Goal: Transaction & Acquisition: Book appointment/travel/reservation

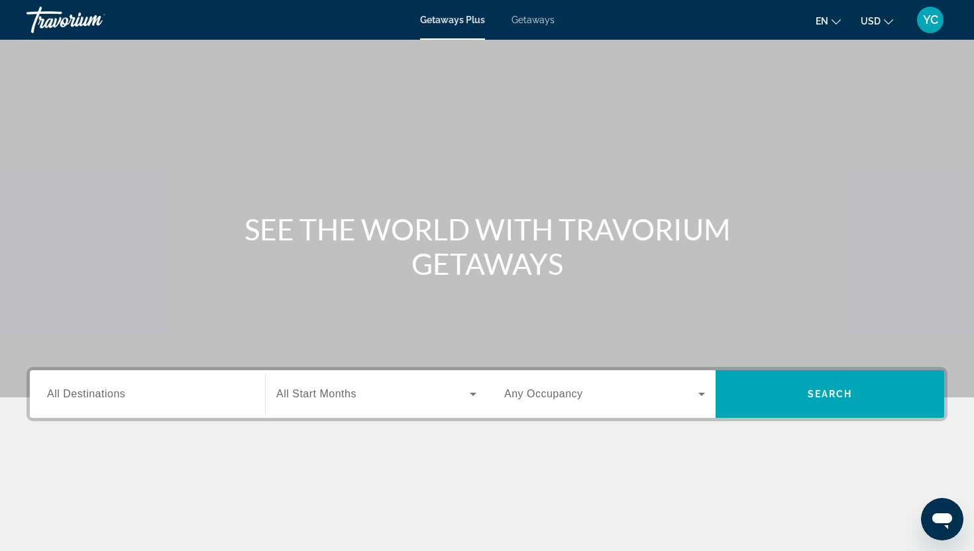
click at [89, 393] on span "All Destinations" at bounding box center [86, 393] width 78 height 11
click at [89, 393] on input "Destination All Destinations" at bounding box center [147, 395] width 201 height 16
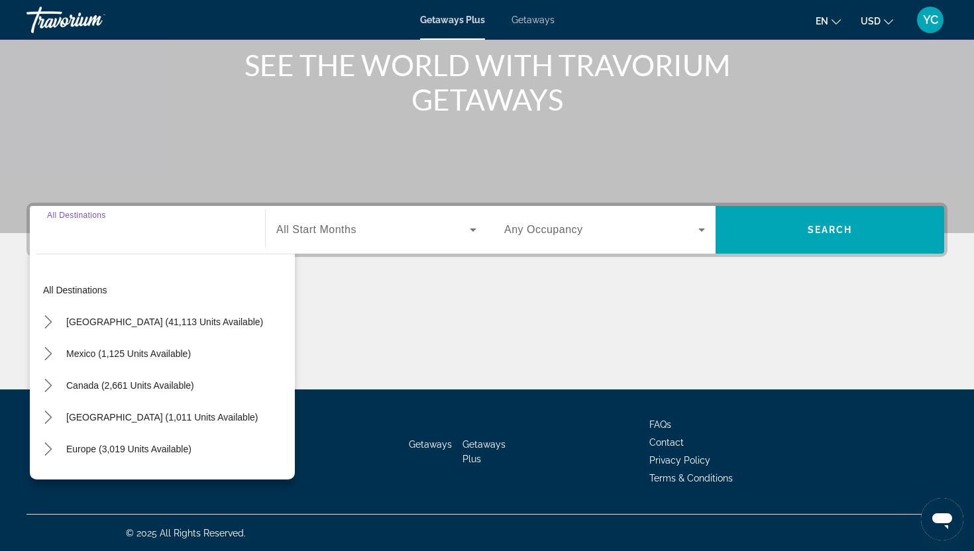
scroll to position [165, 0]
click at [46, 451] on icon "Toggle Europe (3,019 units available) submenu" at bounding box center [48, 448] width 13 height 13
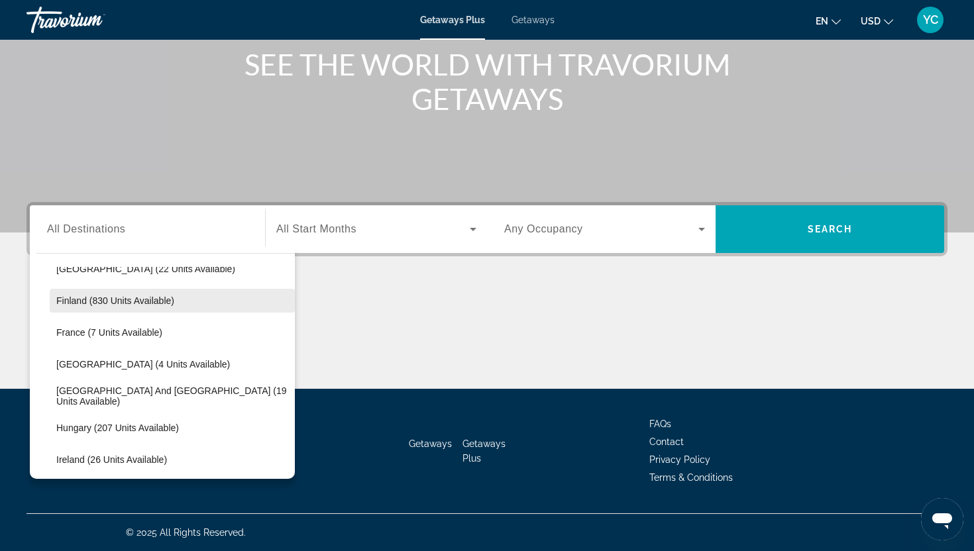
scroll to position [276, 0]
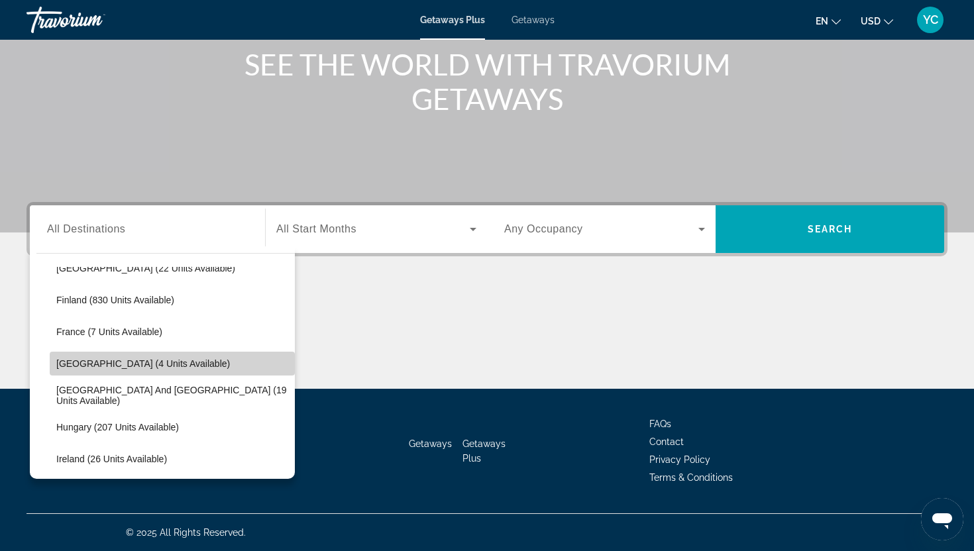
click at [89, 366] on span "[GEOGRAPHIC_DATA] (4 units available)" at bounding box center [143, 363] width 174 height 11
type input "**********"
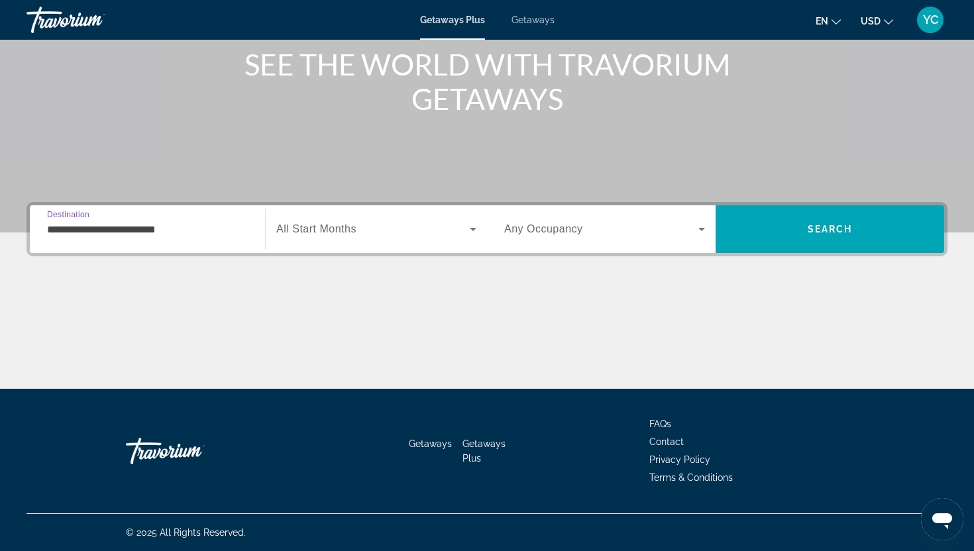
click at [304, 230] on span "All Start Months" at bounding box center [316, 228] width 80 height 11
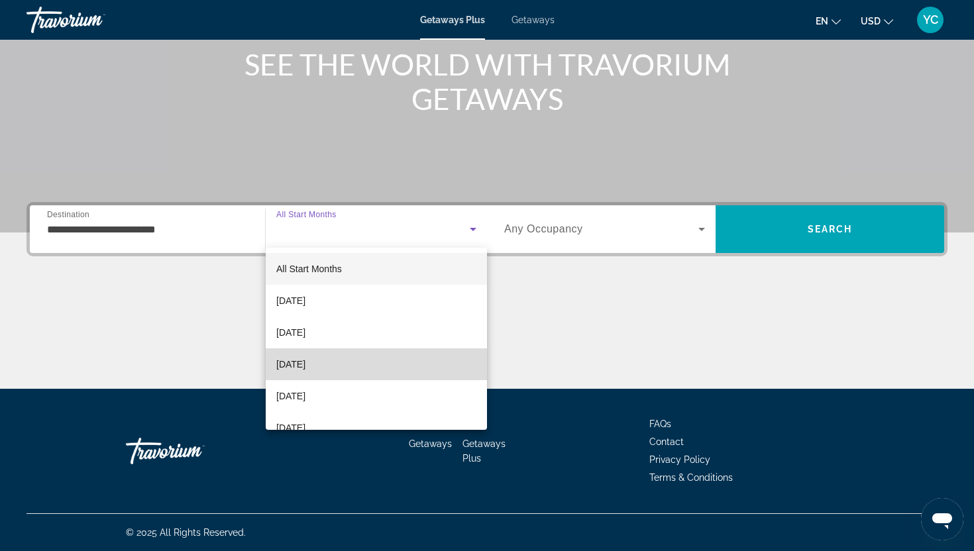
click at [293, 366] on span "[DATE]" at bounding box center [290, 364] width 29 height 16
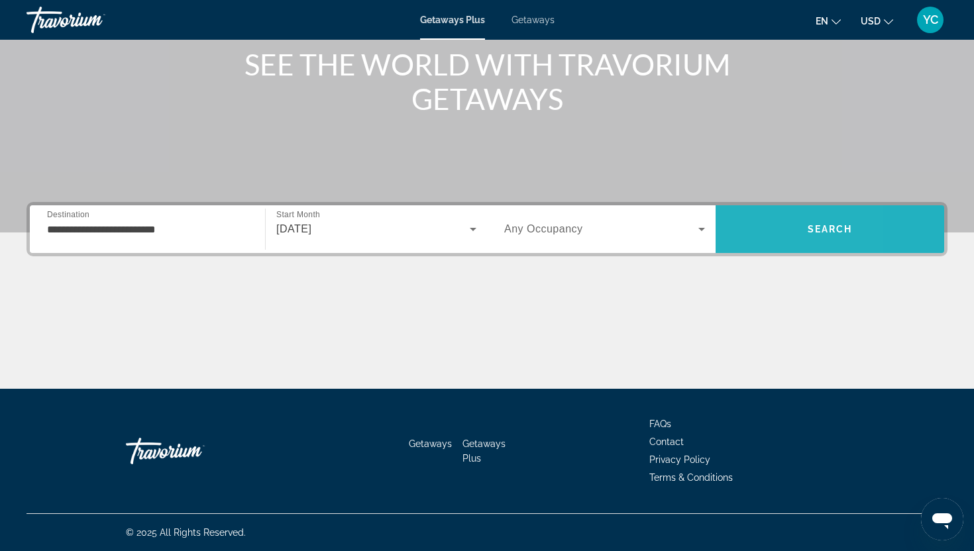
click at [746, 233] on span "Search" at bounding box center [830, 229] width 229 height 32
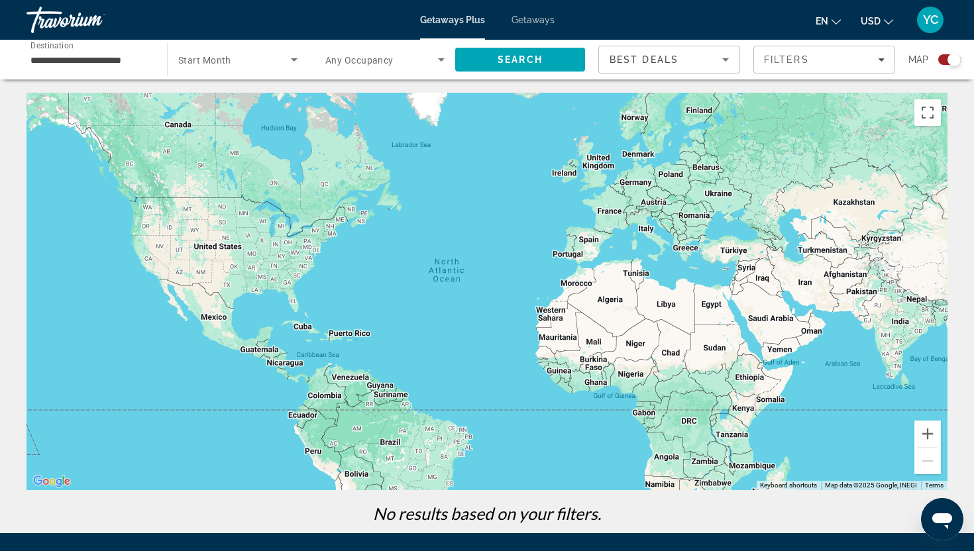
click at [535, 21] on span "Getaways" at bounding box center [533, 20] width 43 height 11
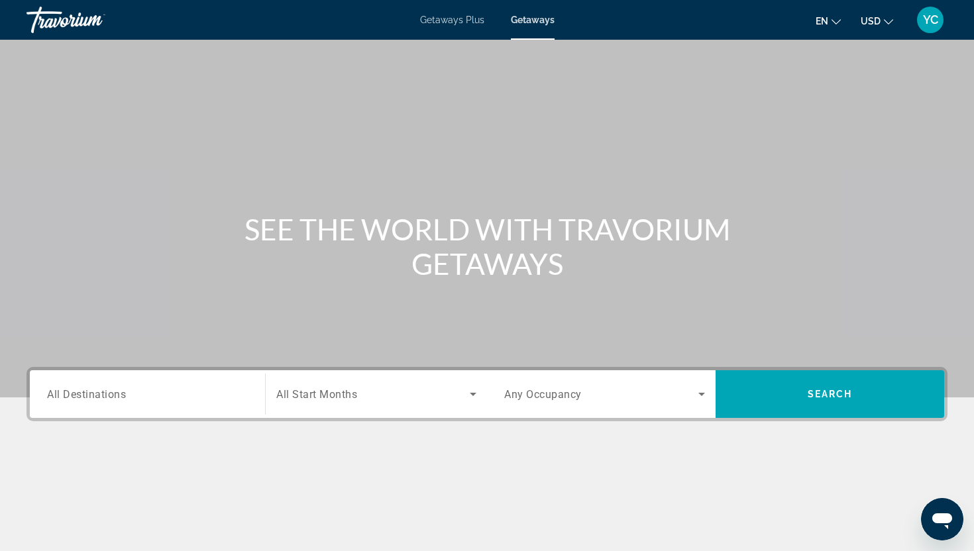
click at [89, 398] on span "All Destinations" at bounding box center [86, 394] width 79 height 13
click at [89, 398] on input "Destination All Destinations" at bounding box center [147, 395] width 201 height 16
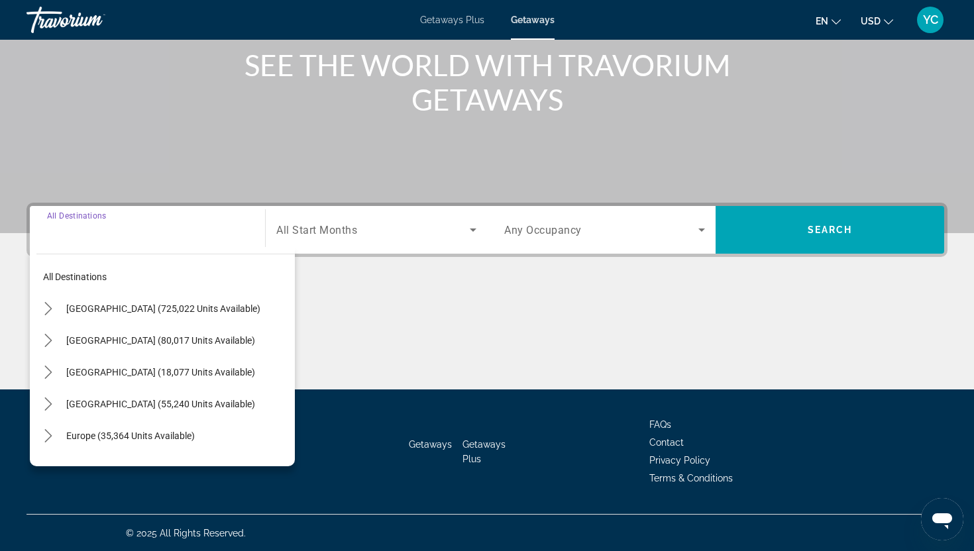
scroll to position [165, 0]
click at [48, 435] on icon "Toggle Europe (35,364 units available) submenu" at bounding box center [48, 435] width 13 height 13
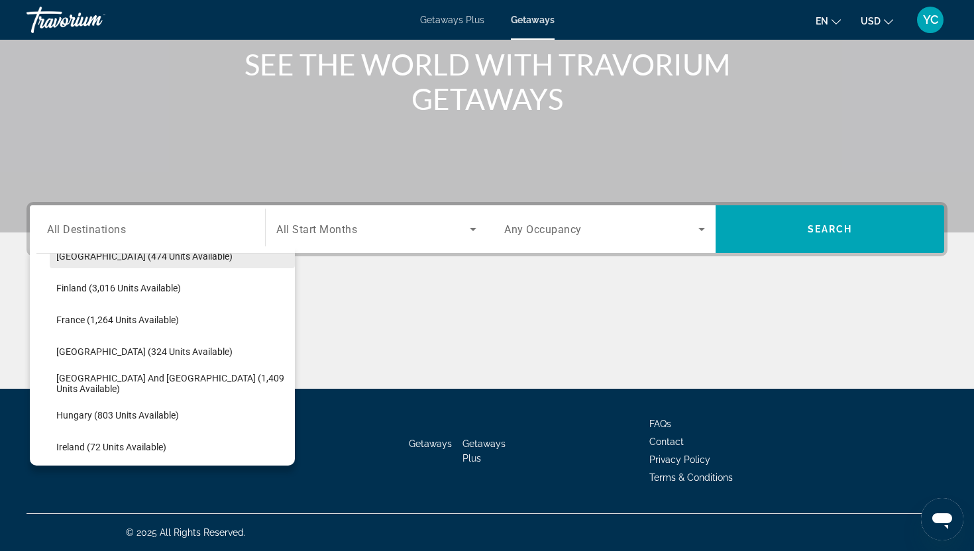
scroll to position [341, 0]
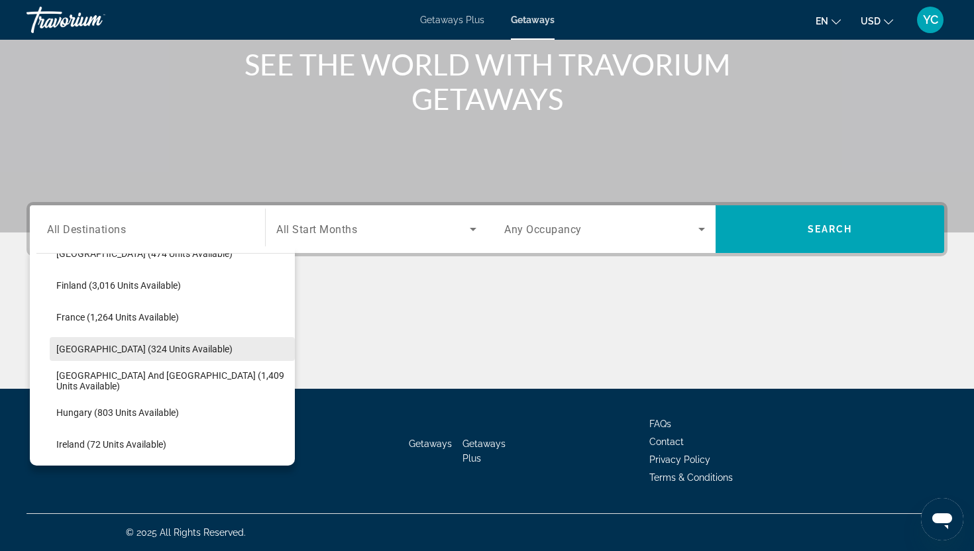
click at [90, 353] on span "[GEOGRAPHIC_DATA] (324 units available)" at bounding box center [144, 349] width 176 height 11
type input "**********"
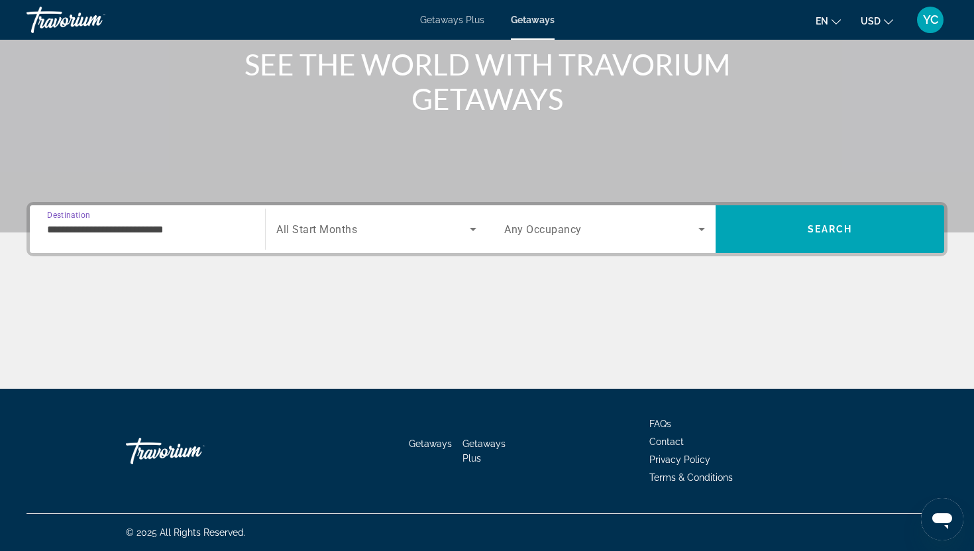
click at [303, 229] on span "All Start Months" at bounding box center [316, 229] width 81 height 13
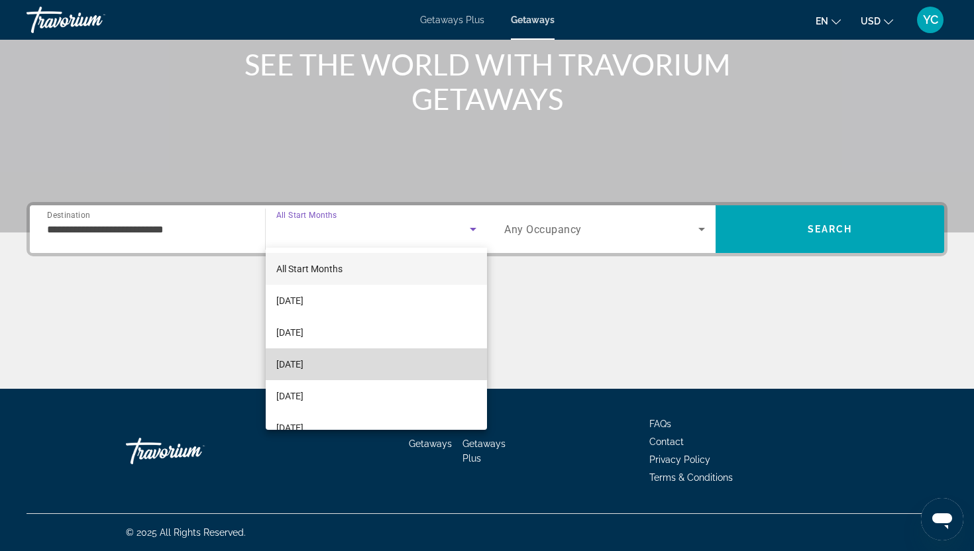
click at [303, 364] on span "[DATE]" at bounding box center [289, 364] width 27 height 16
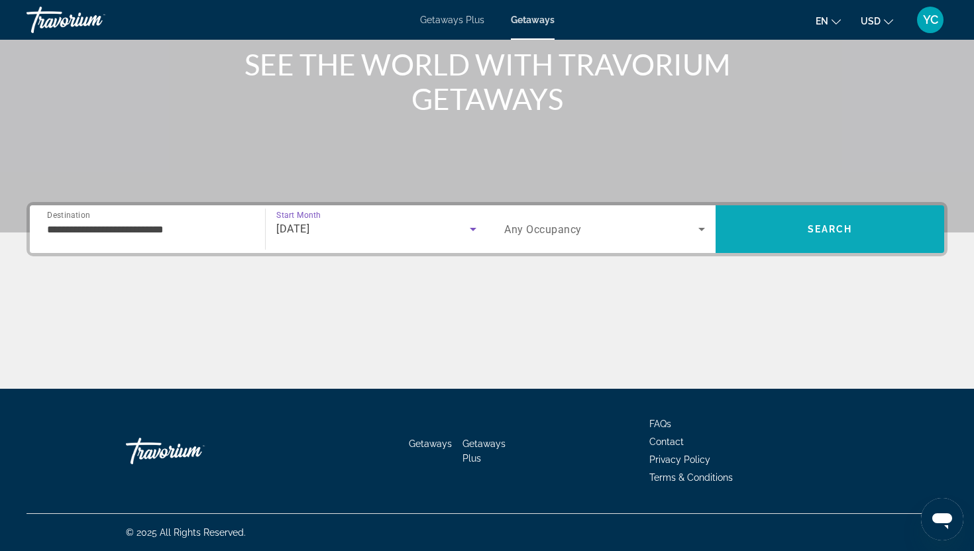
click at [759, 225] on span "Search" at bounding box center [830, 229] width 229 height 32
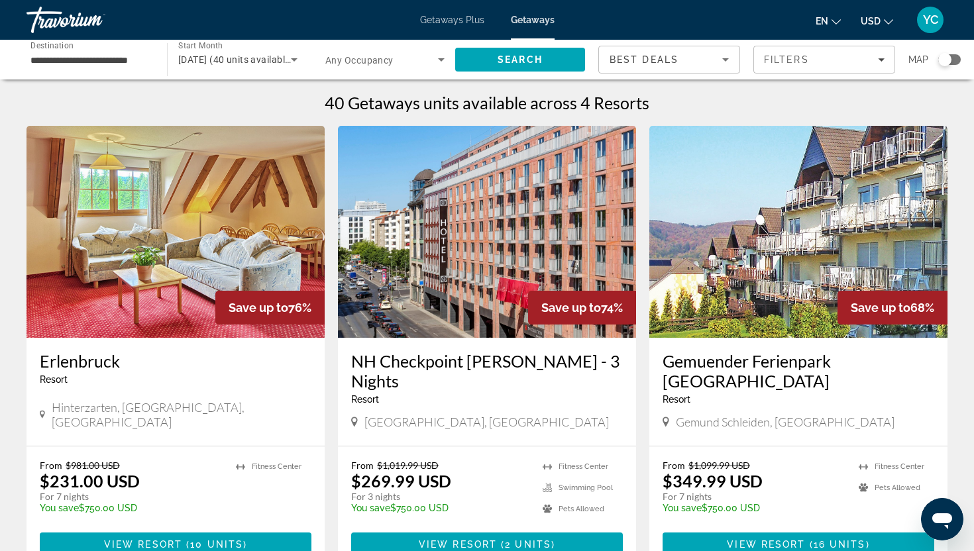
click at [818, 289] on img "Main content" at bounding box center [798, 232] width 298 height 212
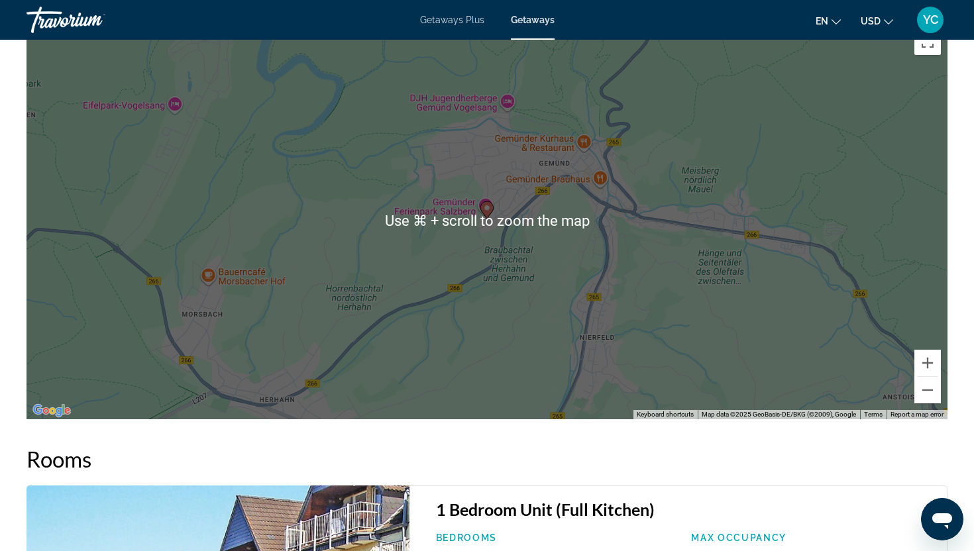
scroll to position [1551, 0]
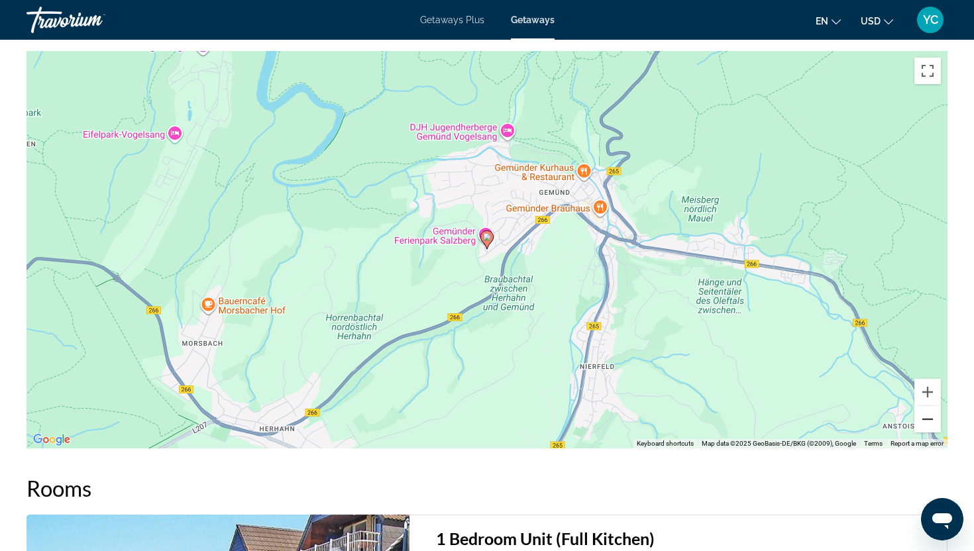
click at [929, 411] on button "Zoom out" at bounding box center [927, 419] width 27 height 27
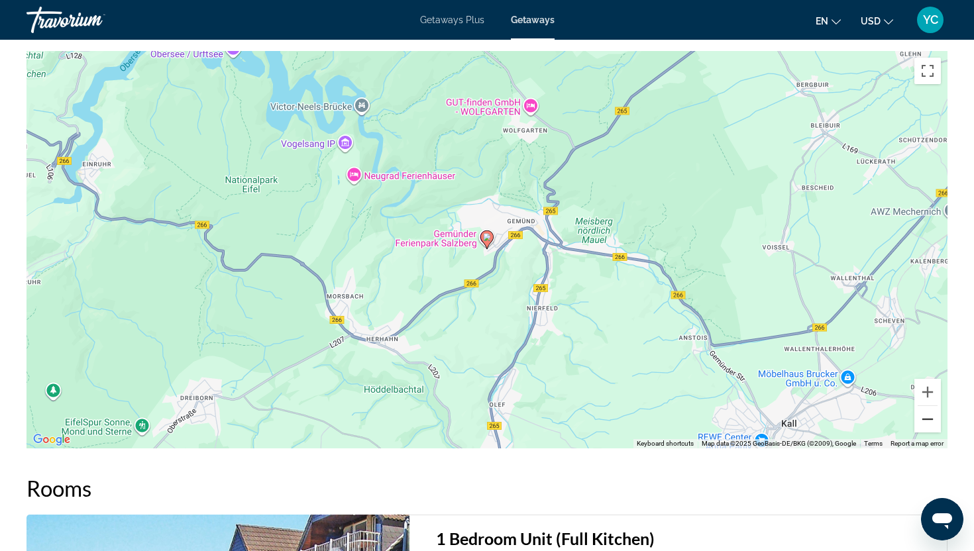
click at [929, 411] on button "Zoom out" at bounding box center [927, 419] width 27 height 27
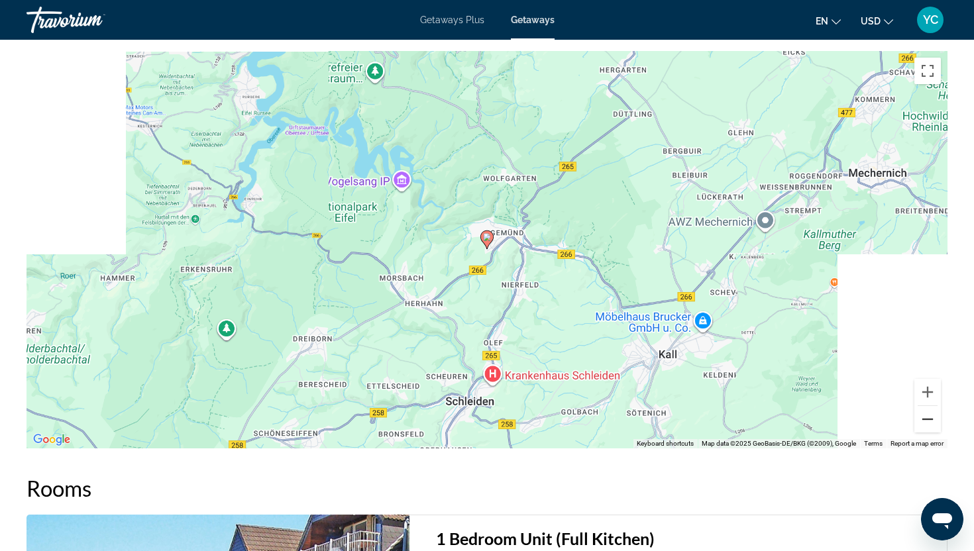
click at [929, 411] on button "Zoom out" at bounding box center [927, 419] width 27 height 27
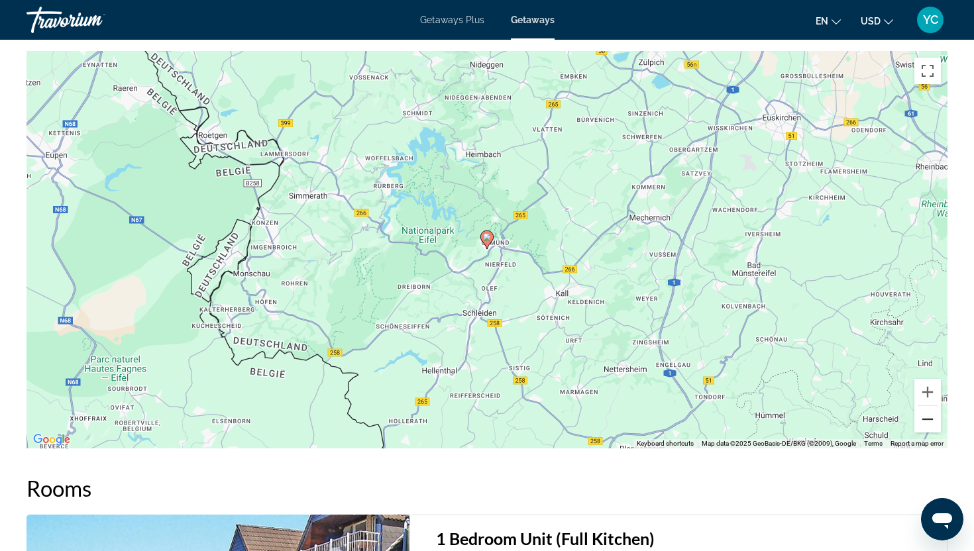
click at [929, 411] on button "Zoom out" at bounding box center [927, 419] width 27 height 27
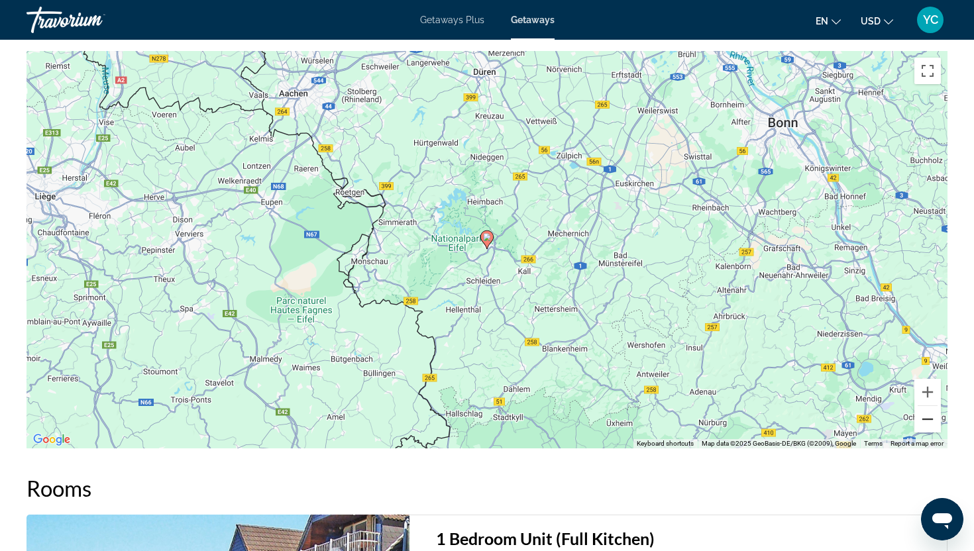
click at [929, 411] on button "Zoom out" at bounding box center [927, 419] width 27 height 27
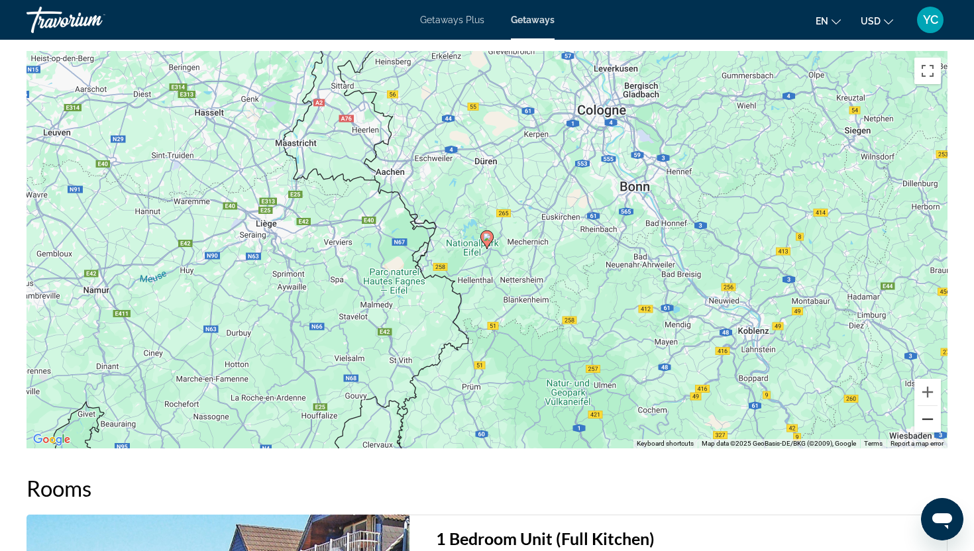
click at [929, 411] on button "Zoom out" at bounding box center [927, 419] width 27 height 27
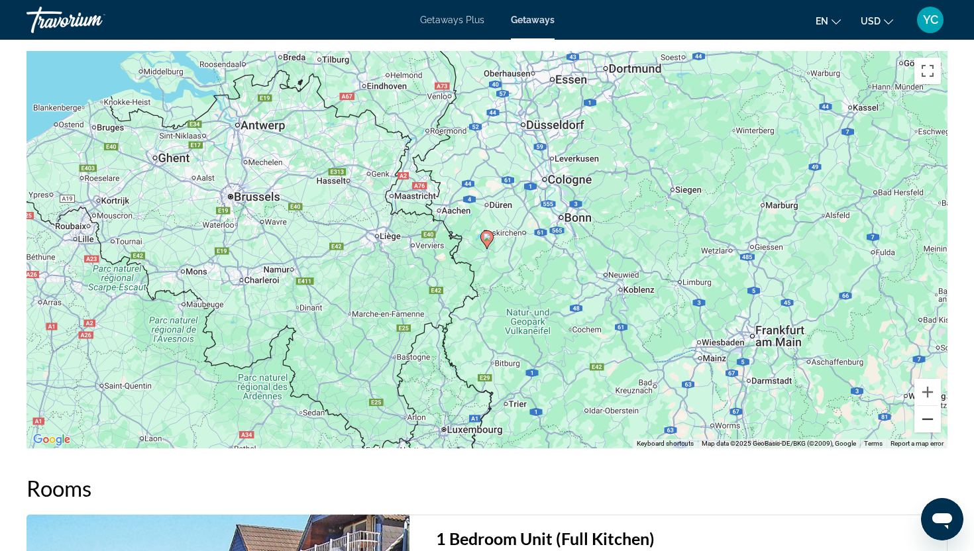
click at [929, 411] on button "Zoom out" at bounding box center [927, 419] width 27 height 27
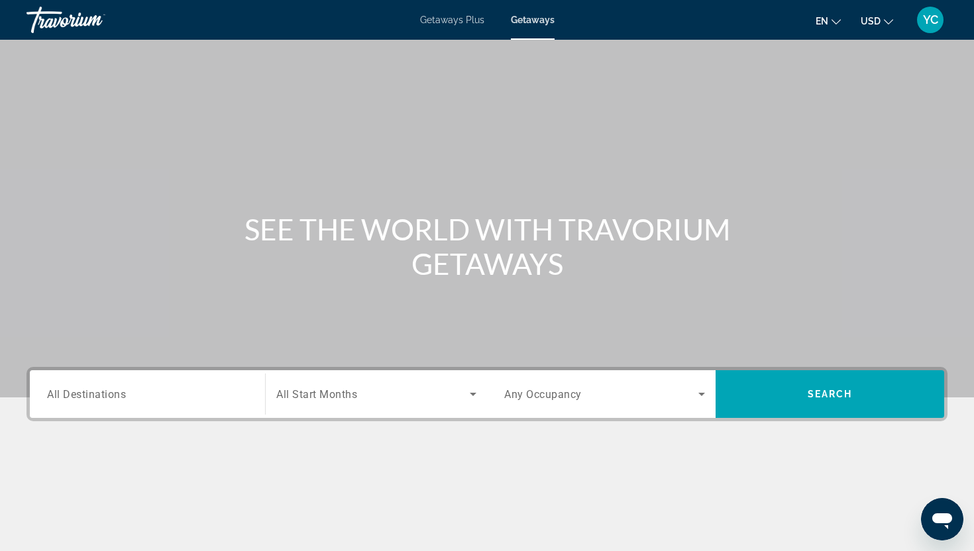
click at [103, 393] on span "All Destinations" at bounding box center [86, 394] width 79 height 13
click at [103, 393] on input "Destination All Destinations" at bounding box center [147, 395] width 201 height 16
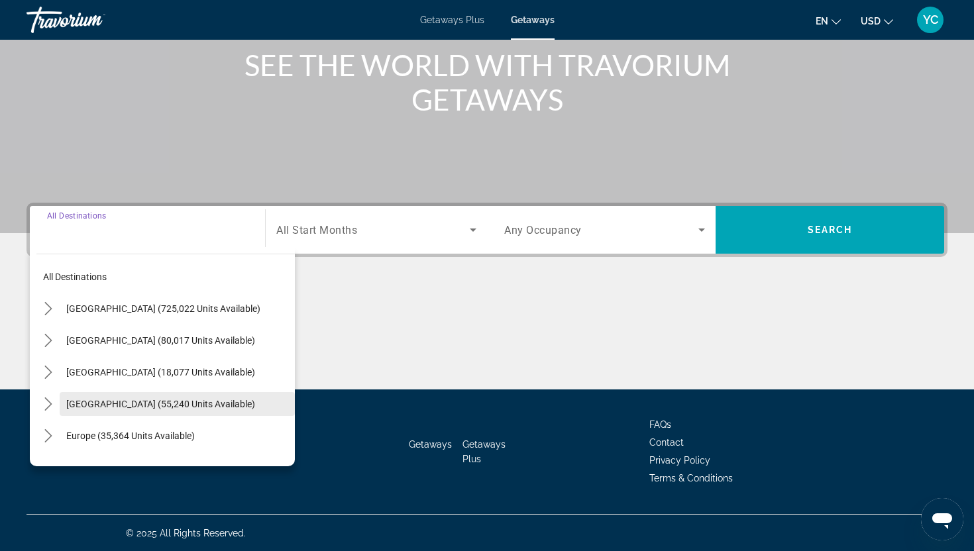
scroll to position [165, 0]
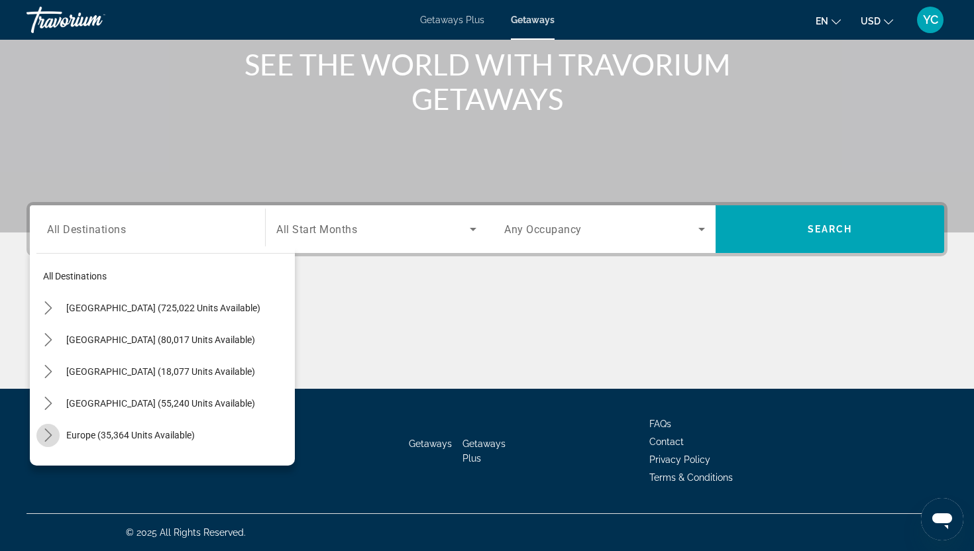
click at [51, 435] on icon "Toggle Europe (35,364 units available) submenu" at bounding box center [48, 435] width 13 height 13
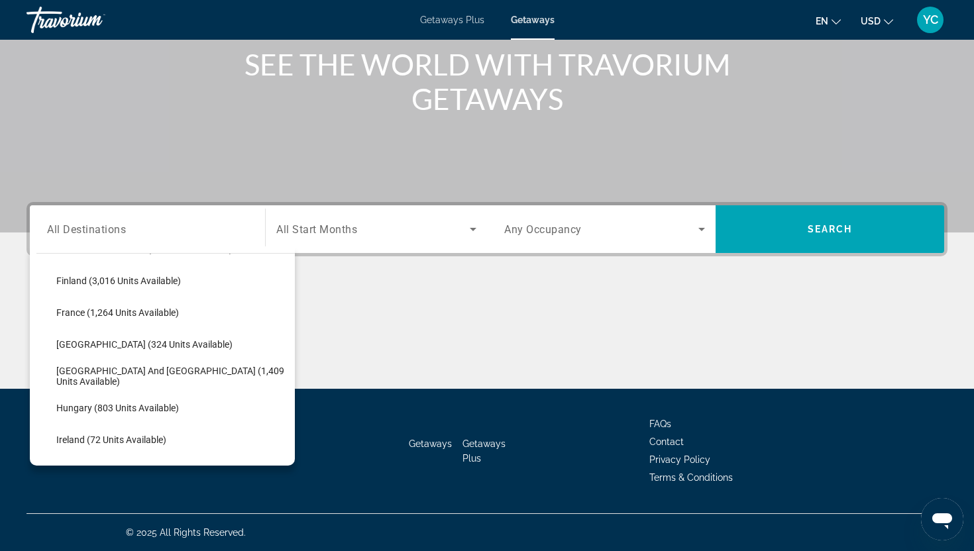
scroll to position [350, 0]
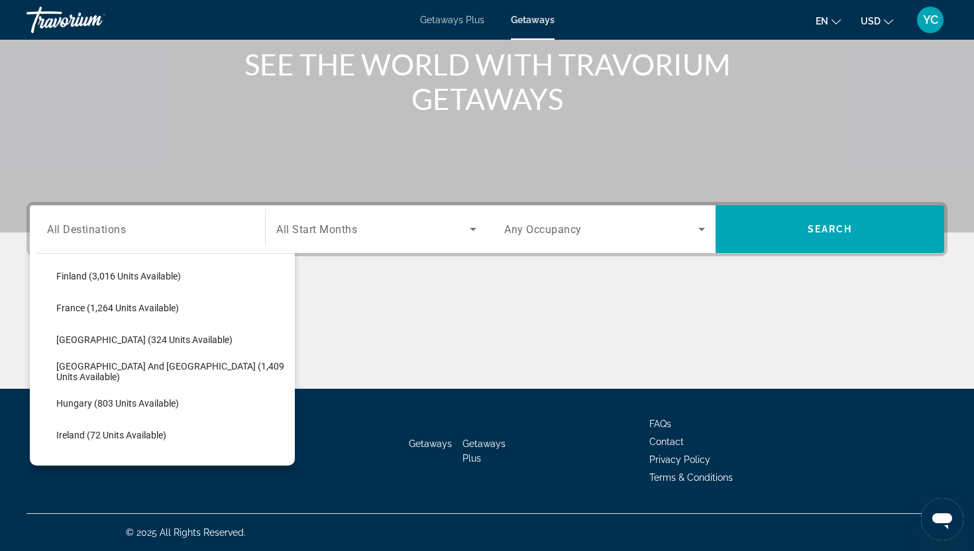
click at [121, 407] on span "Hungary (803 units available)" at bounding box center [117, 403] width 123 height 11
type input "**********"
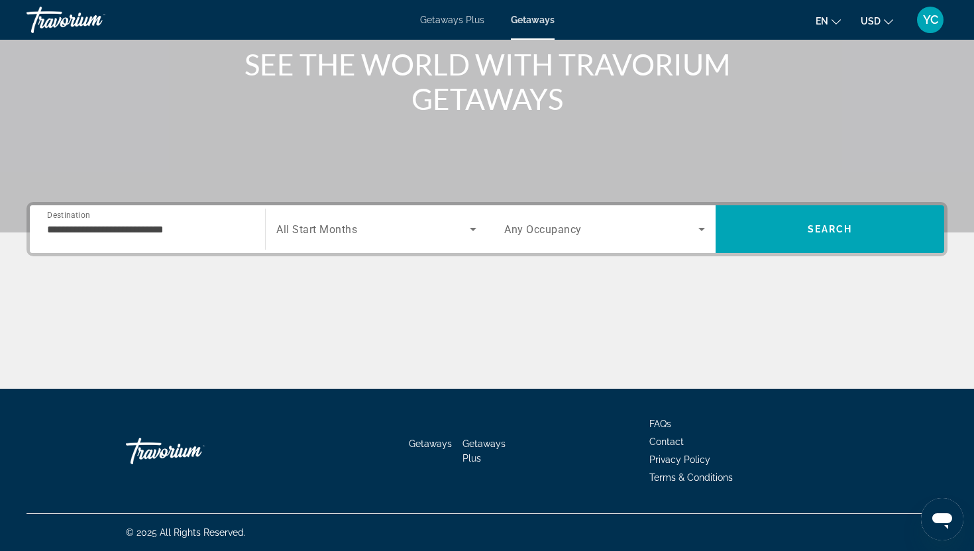
click at [339, 223] on span "All Start Months" at bounding box center [316, 229] width 81 height 13
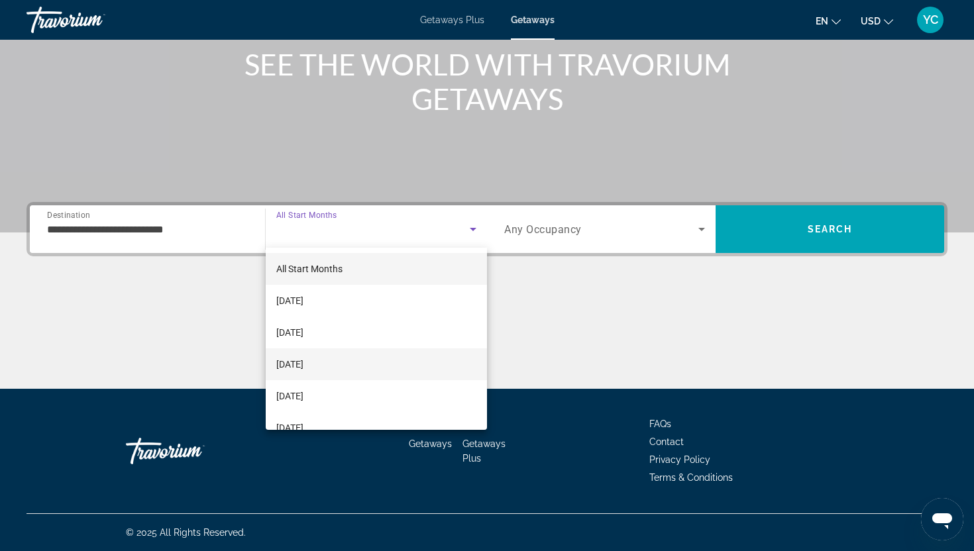
click at [303, 365] on span "[DATE]" at bounding box center [289, 364] width 27 height 16
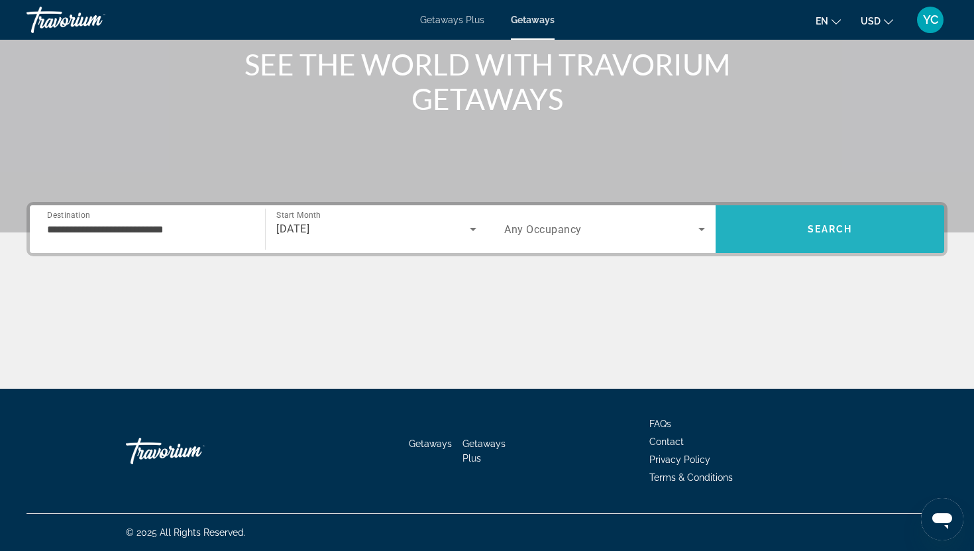
click at [751, 236] on span "Search" at bounding box center [830, 229] width 229 height 32
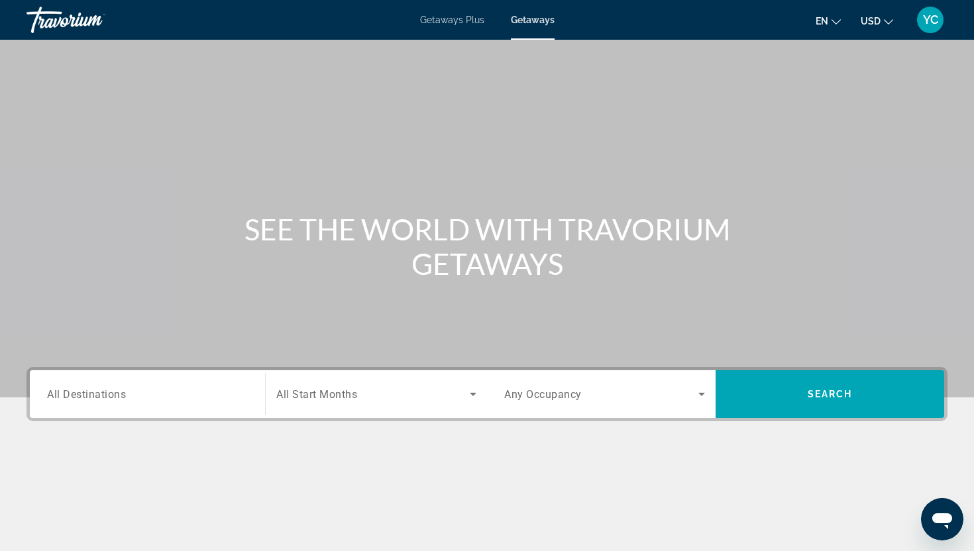
click at [70, 392] on span "All Destinations" at bounding box center [86, 394] width 79 height 13
click at [70, 392] on input "Destination All Destinations" at bounding box center [147, 395] width 201 height 16
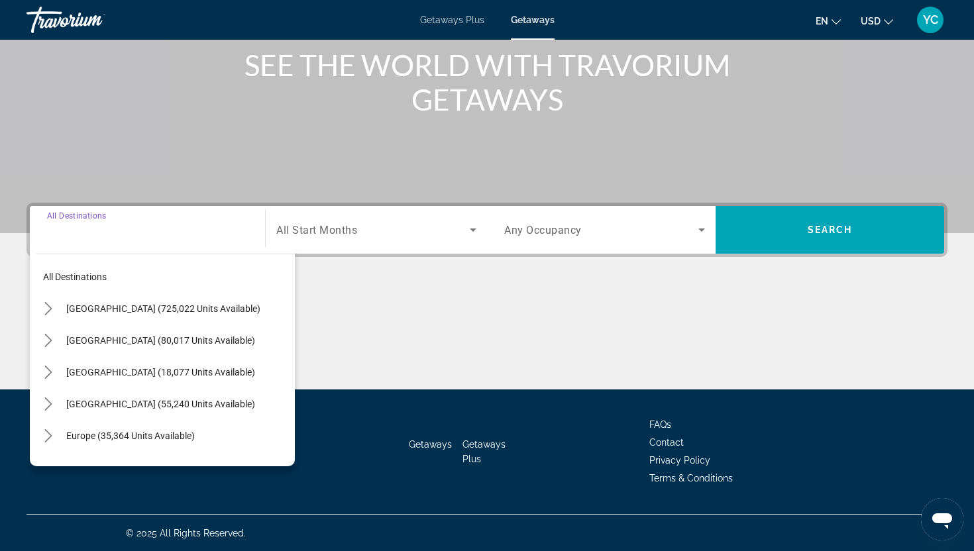
scroll to position [165, 0]
click at [47, 433] on icon "Toggle Europe (35,364 units available) submenu" at bounding box center [48, 435] width 13 height 13
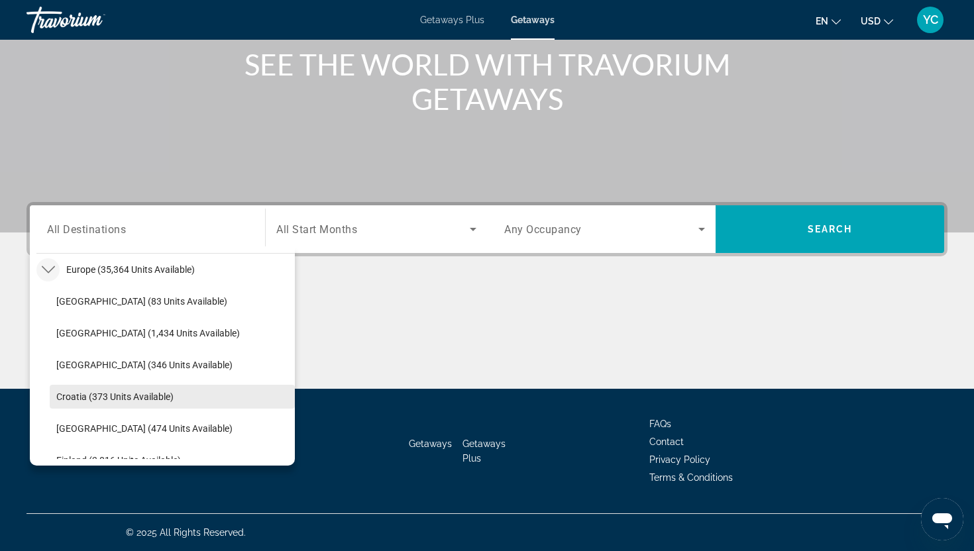
scroll to position [168, 0]
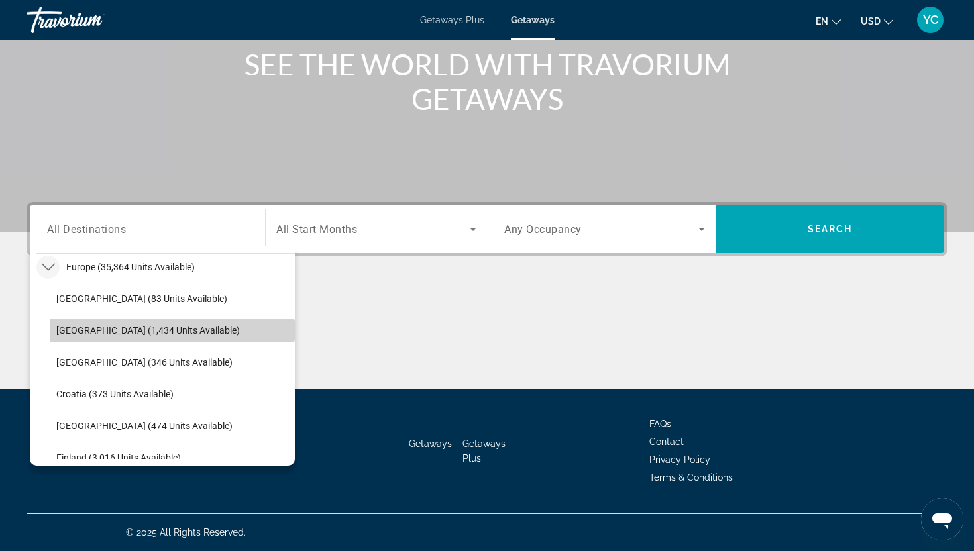
click at [87, 329] on span "[GEOGRAPHIC_DATA] (1,434 units available)" at bounding box center [148, 330] width 184 height 11
type input "**********"
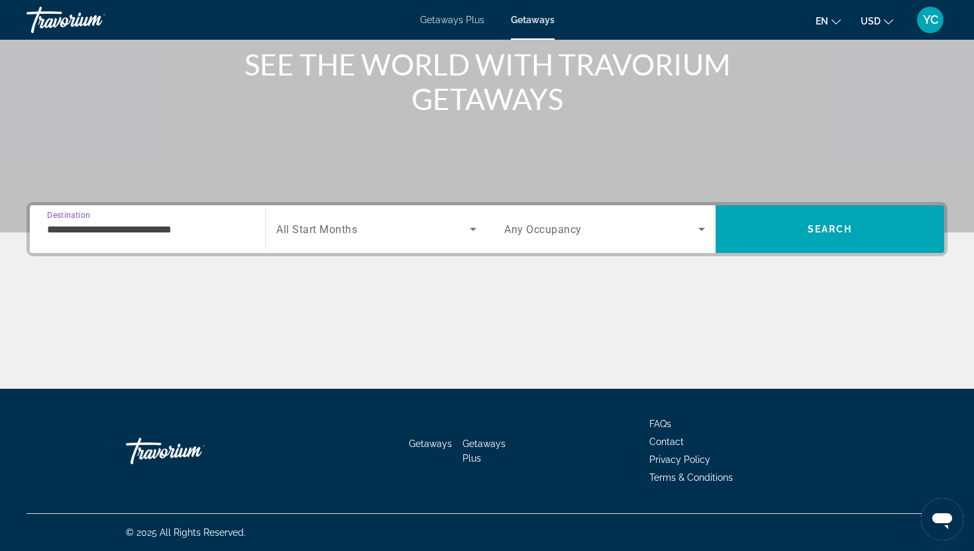
click at [303, 231] on span "All Start Months" at bounding box center [316, 229] width 81 height 13
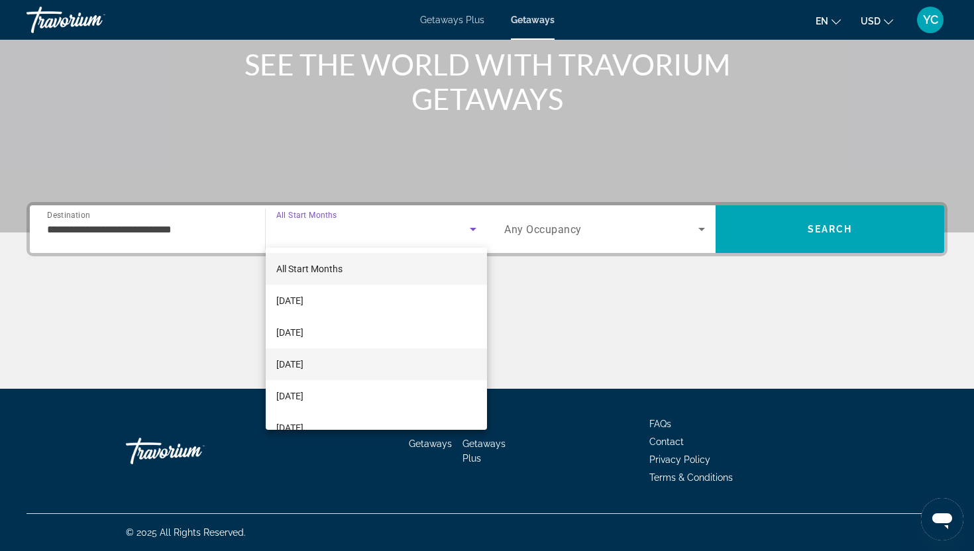
click at [303, 364] on span "[DATE]" at bounding box center [289, 364] width 27 height 16
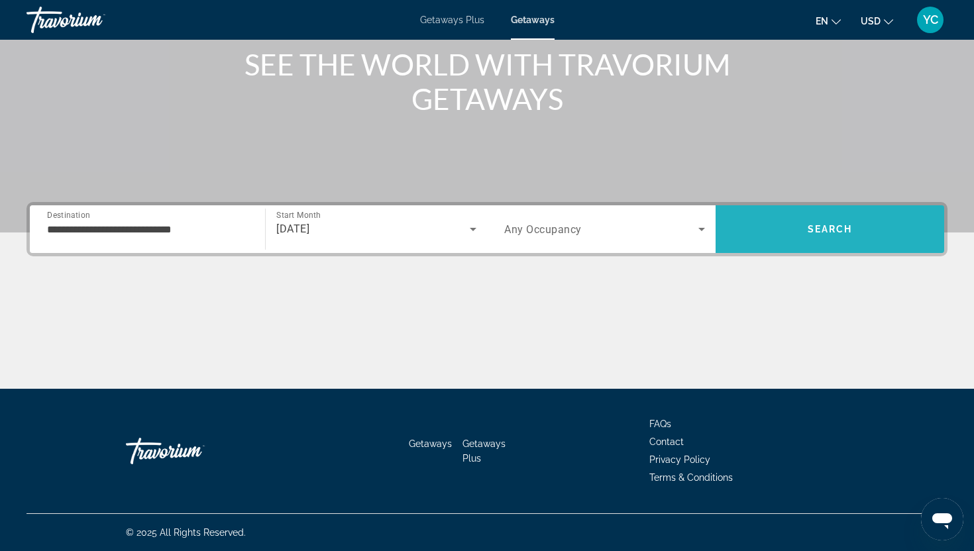
click at [772, 231] on span "Search" at bounding box center [830, 229] width 229 height 32
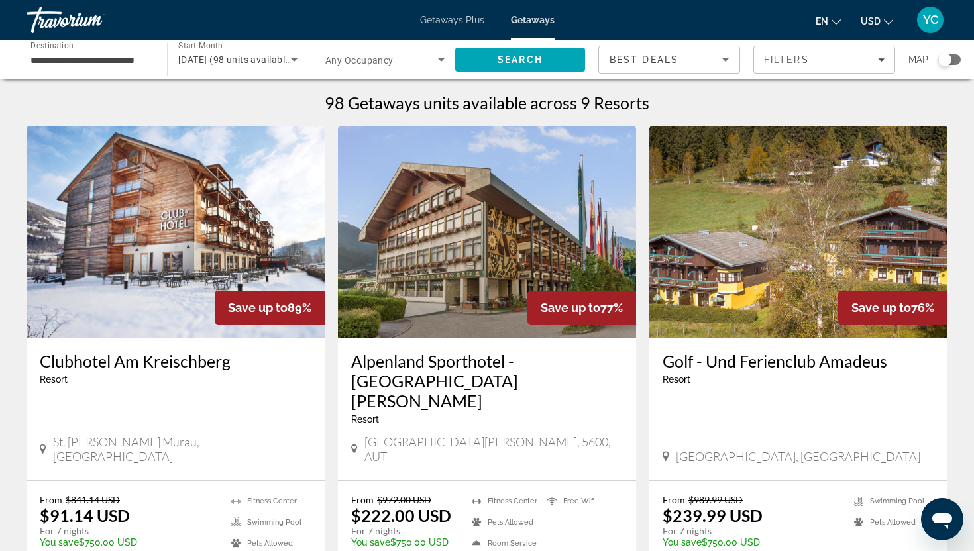
click at [209, 249] on img "Main content" at bounding box center [176, 232] width 298 height 212
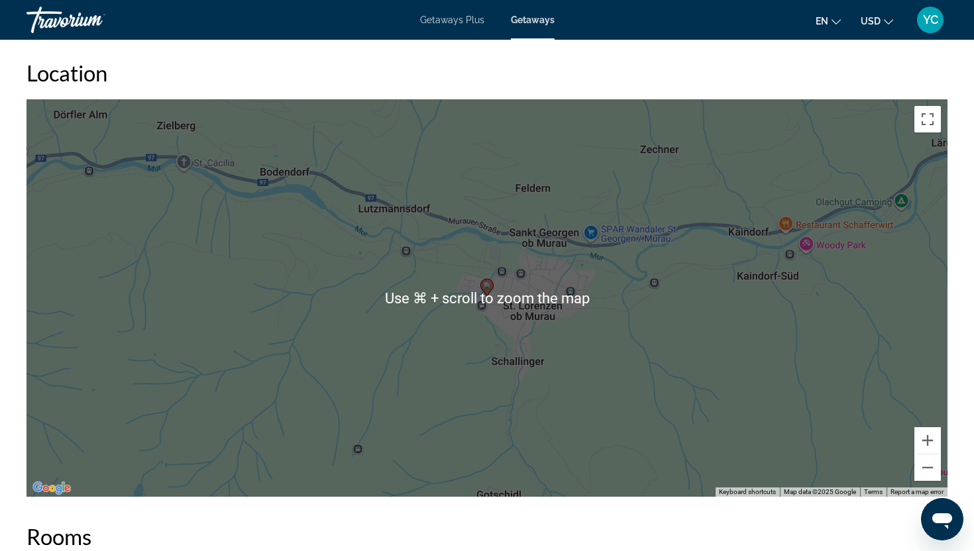
scroll to position [1531, 0]
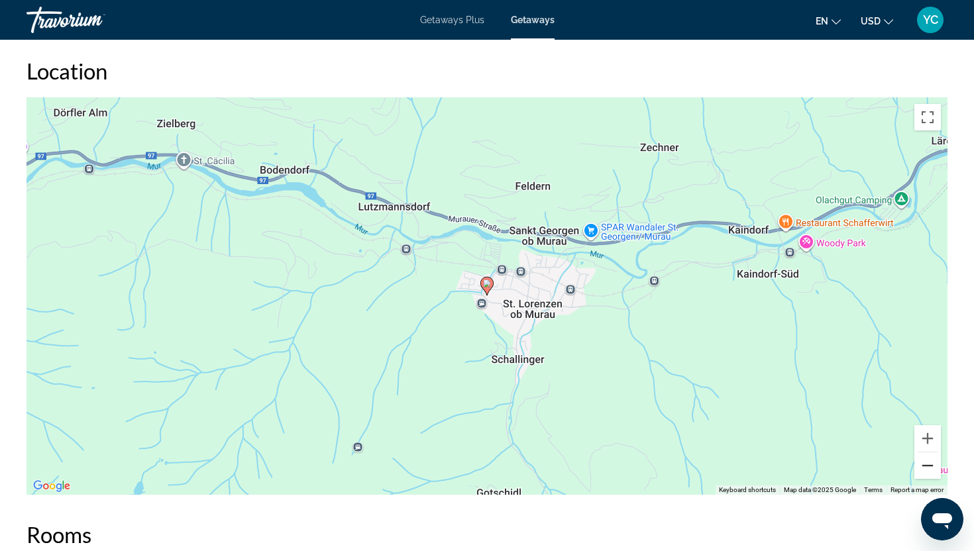
click at [928, 468] on button "Zoom out" at bounding box center [927, 466] width 27 height 27
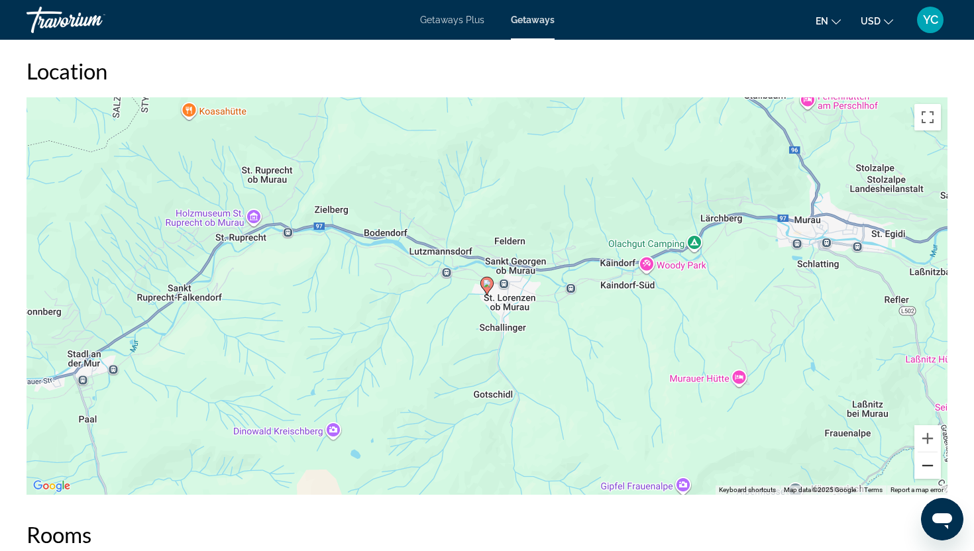
click at [928, 468] on button "Zoom out" at bounding box center [927, 466] width 27 height 27
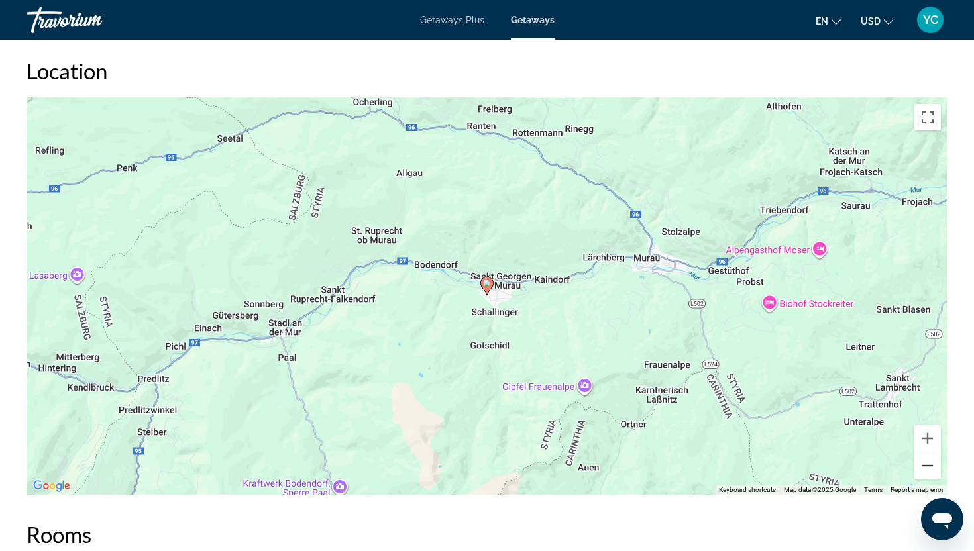
click at [928, 468] on button "Zoom out" at bounding box center [927, 466] width 27 height 27
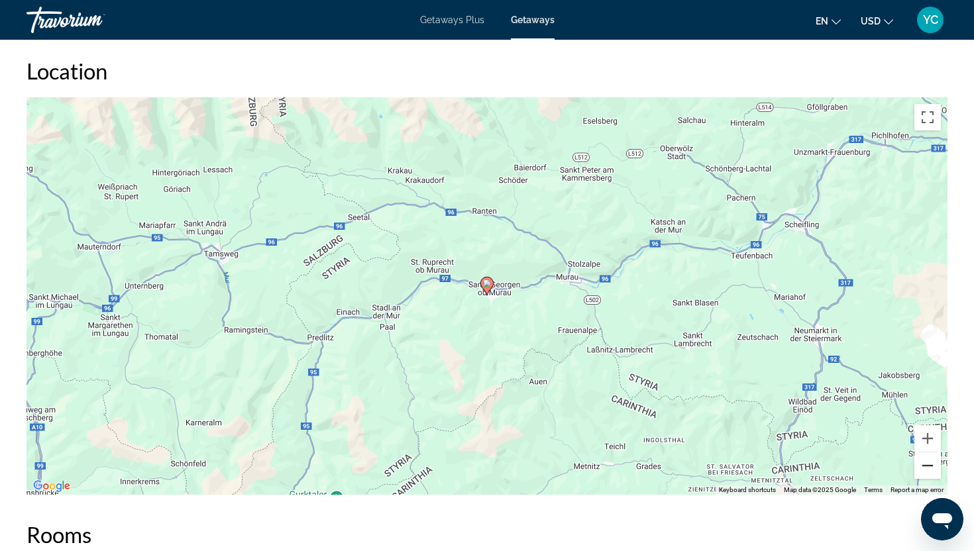
click at [928, 464] on button "Zoom out" at bounding box center [927, 466] width 27 height 27
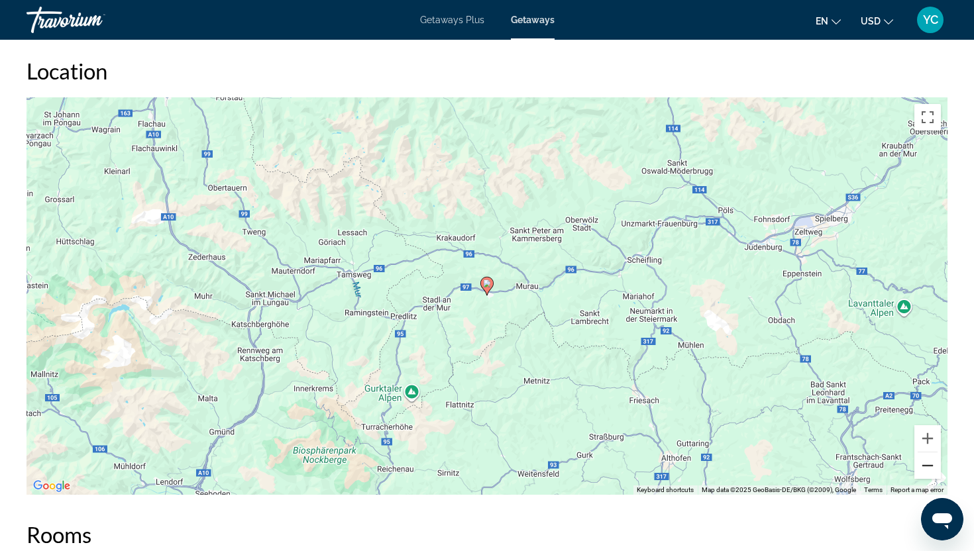
click at [928, 464] on button "Zoom out" at bounding box center [927, 466] width 27 height 27
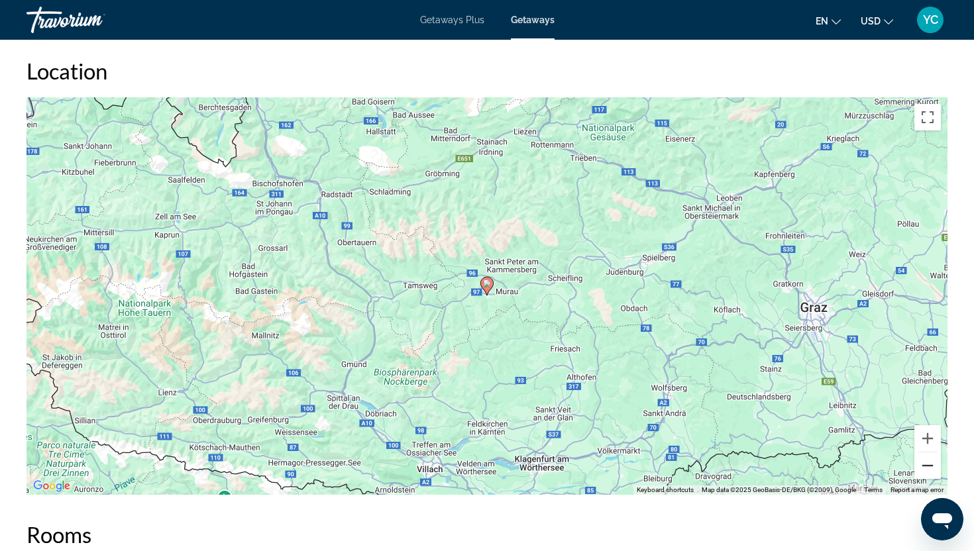
click at [928, 464] on button "Zoom out" at bounding box center [927, 466] width 27 height 27
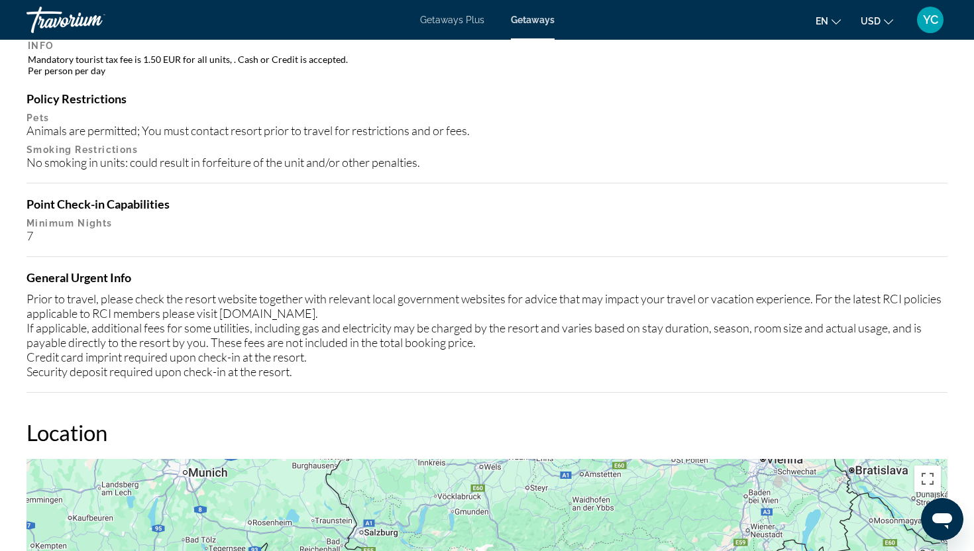
scroll to position [1136, 0]
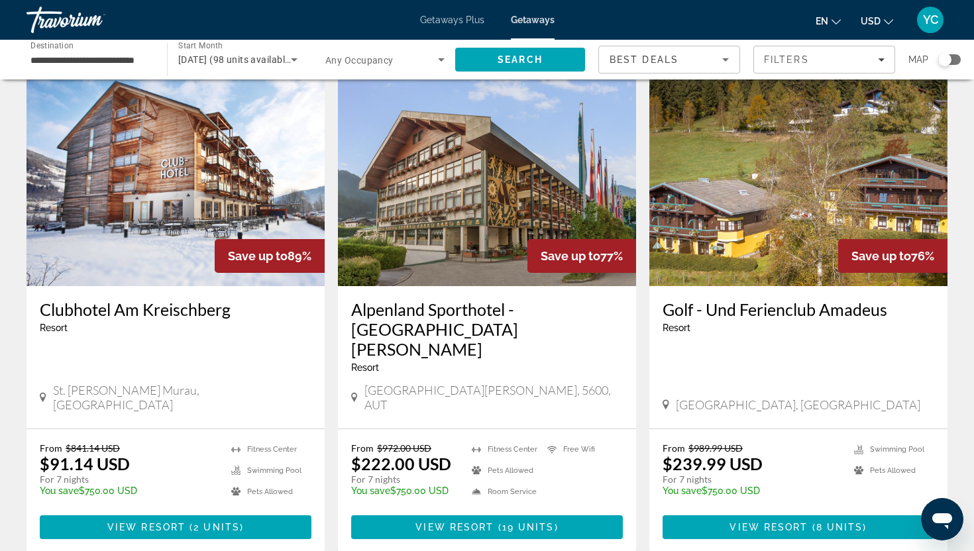
scroll to position [54, 0]
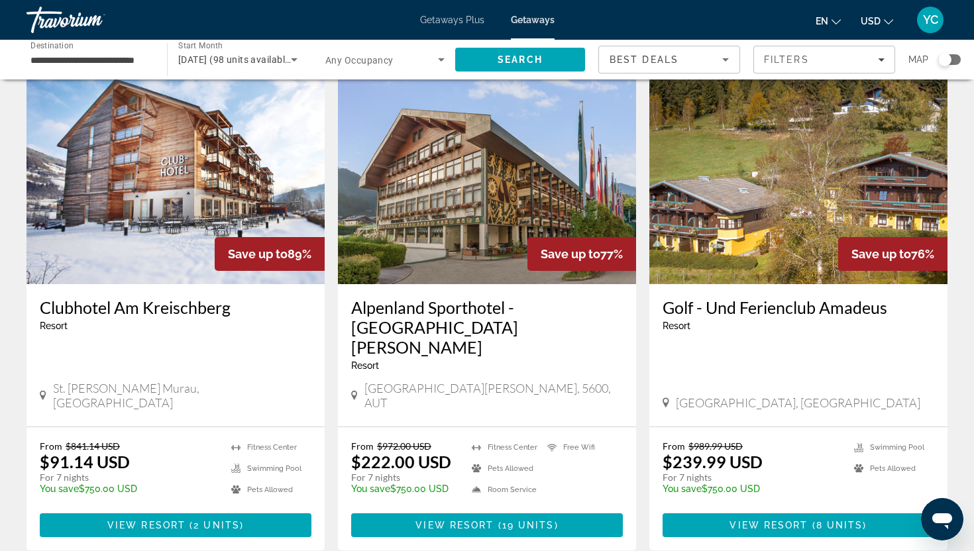
click at [452, 223] on img "Main content" at bounding box center [487, 178] width 298 height 212
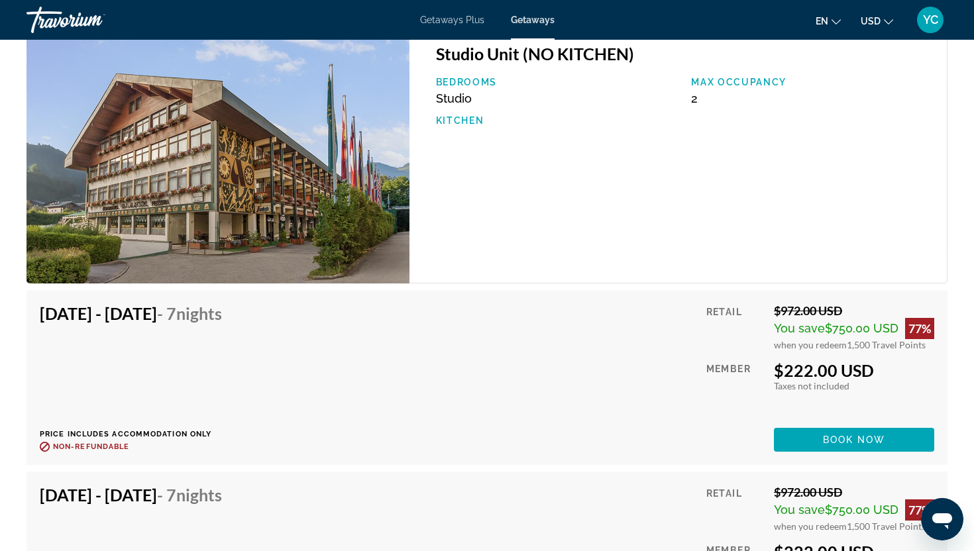
scroll to position [2204, 0]
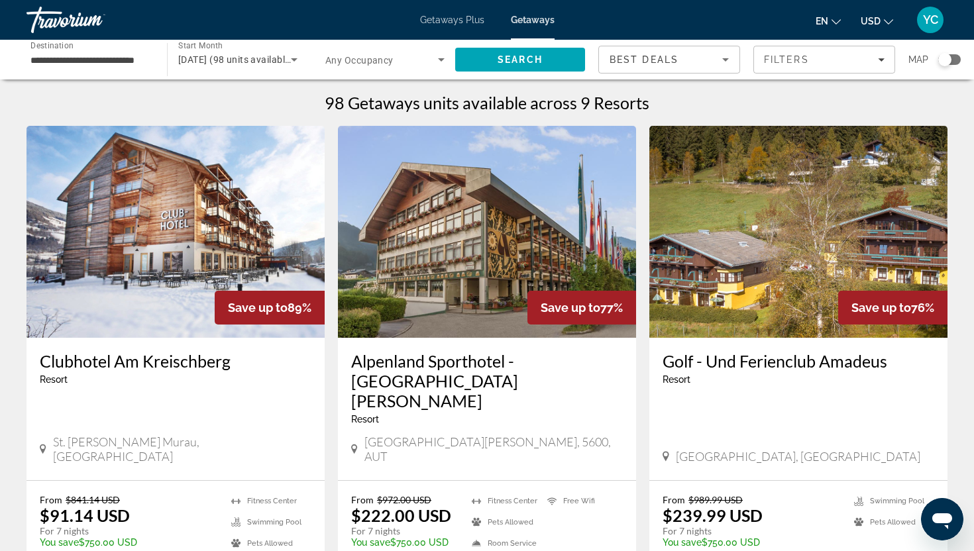
click at [757, 280] on img "Main content" at bounding box center [798, 232] width 298 height 212
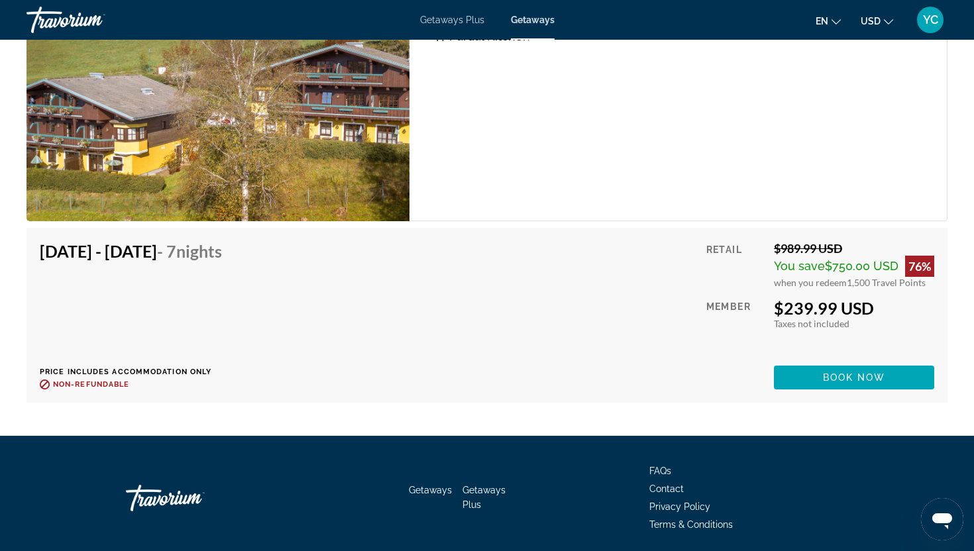
scroll to position [2851, 0]
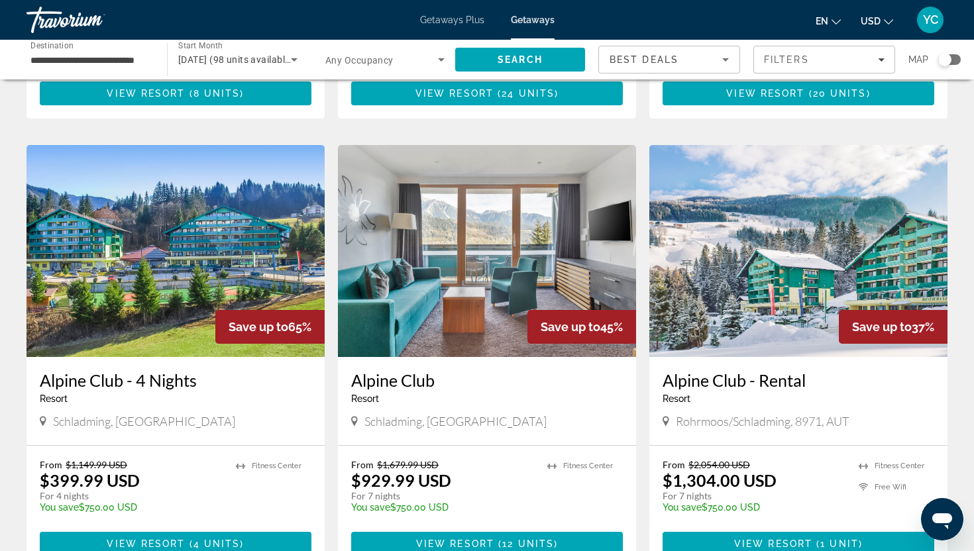
scroll to position [945, 0]
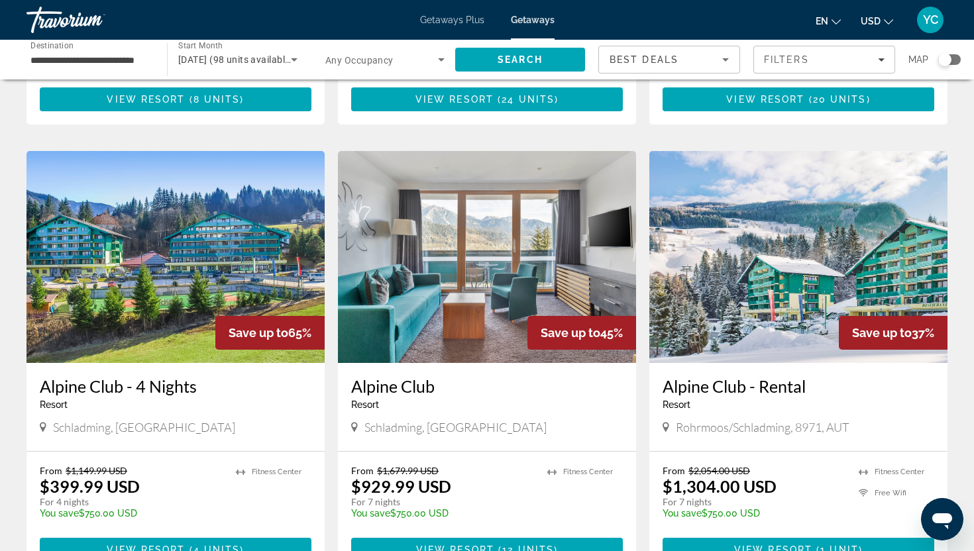
click at [715, 276] on img "Main content" at bounding box center [798, 257] width 298 height 212
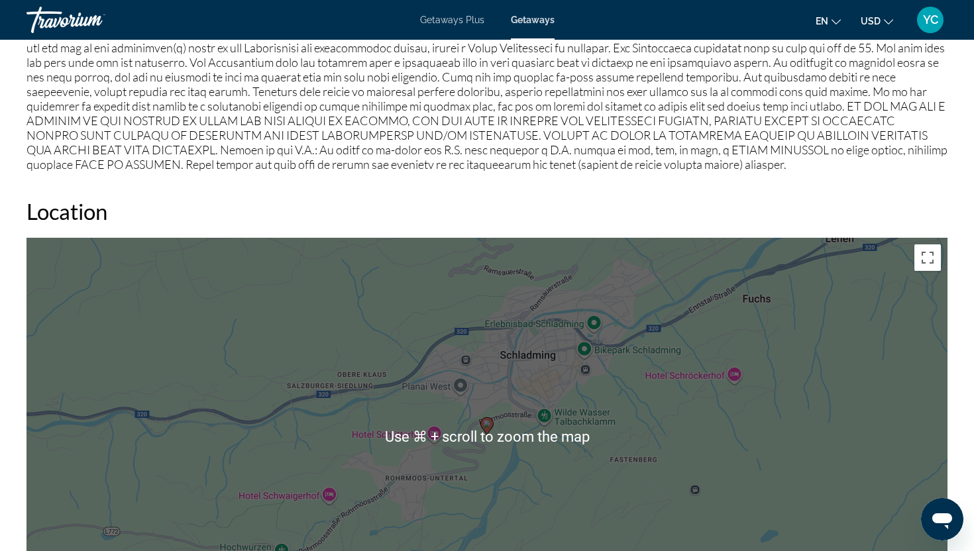
scroll to position [1533, 0]
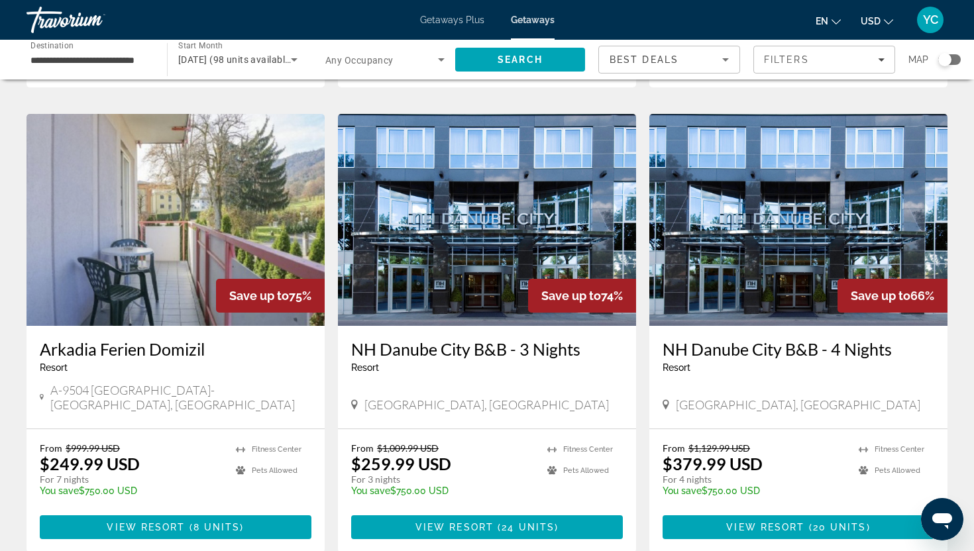
scroll to position [518, 0]
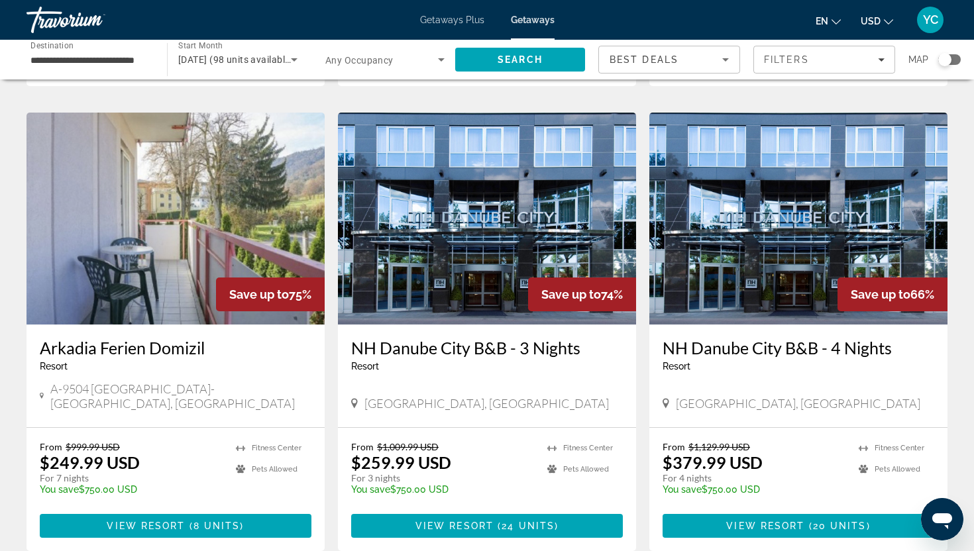
click at [527, 193] on img "Main content" at bounding box center [487, 219] width 298 height 212
